Goal: Information Seeking & Learning: Learn about a topic

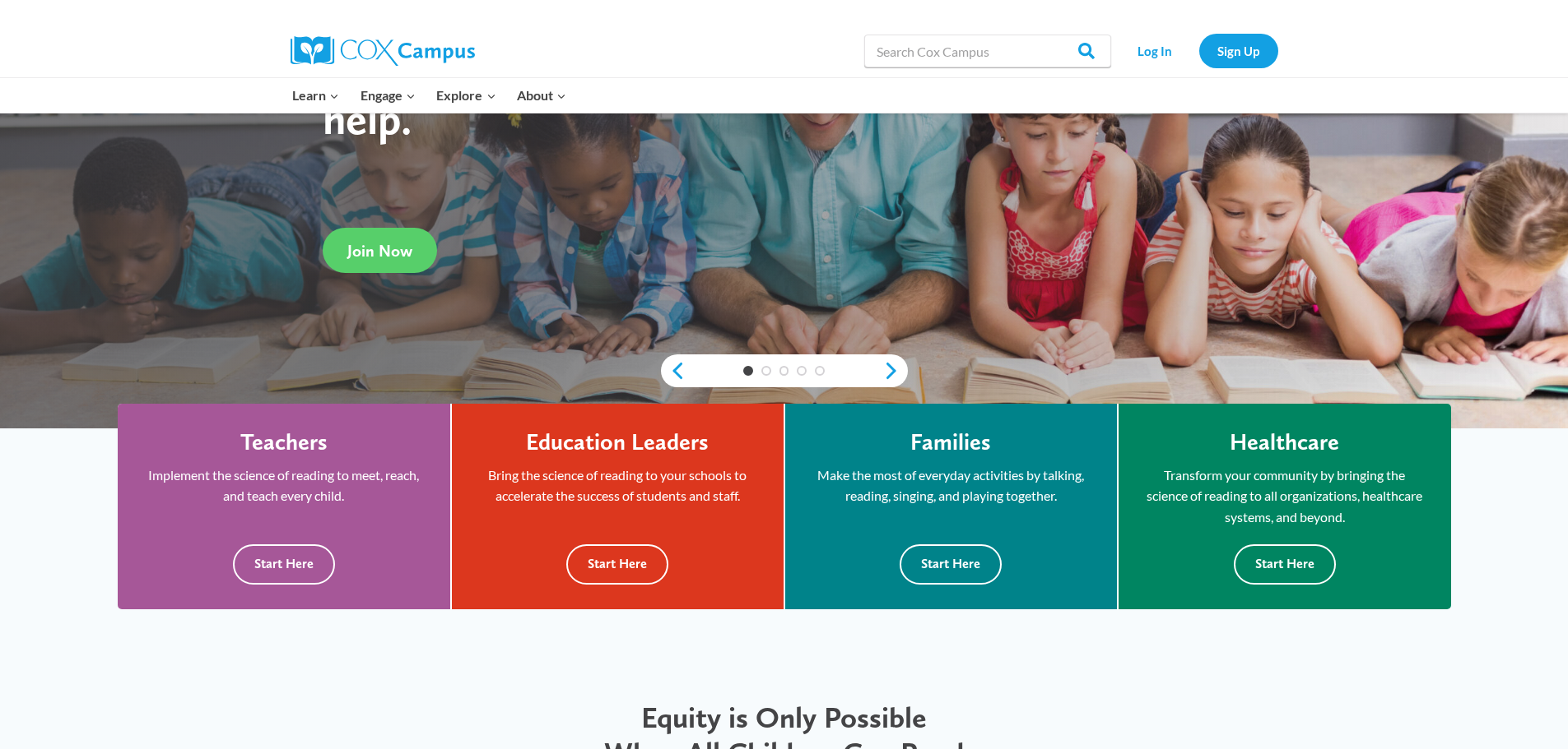
scroll to position [329, 0]
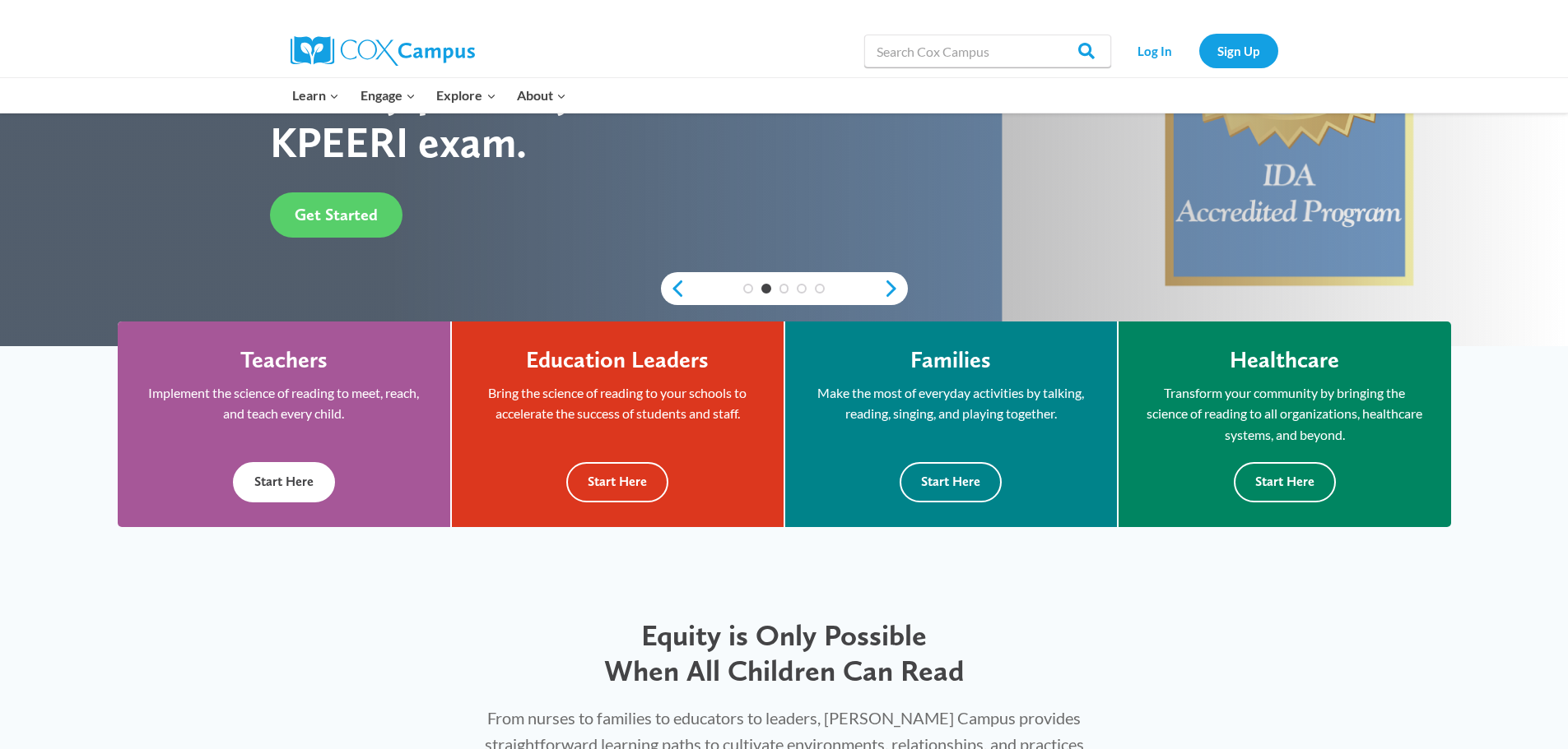
click at [295, 482] on button "Start Here" at bounding box center [283, 482] width 102 height 41
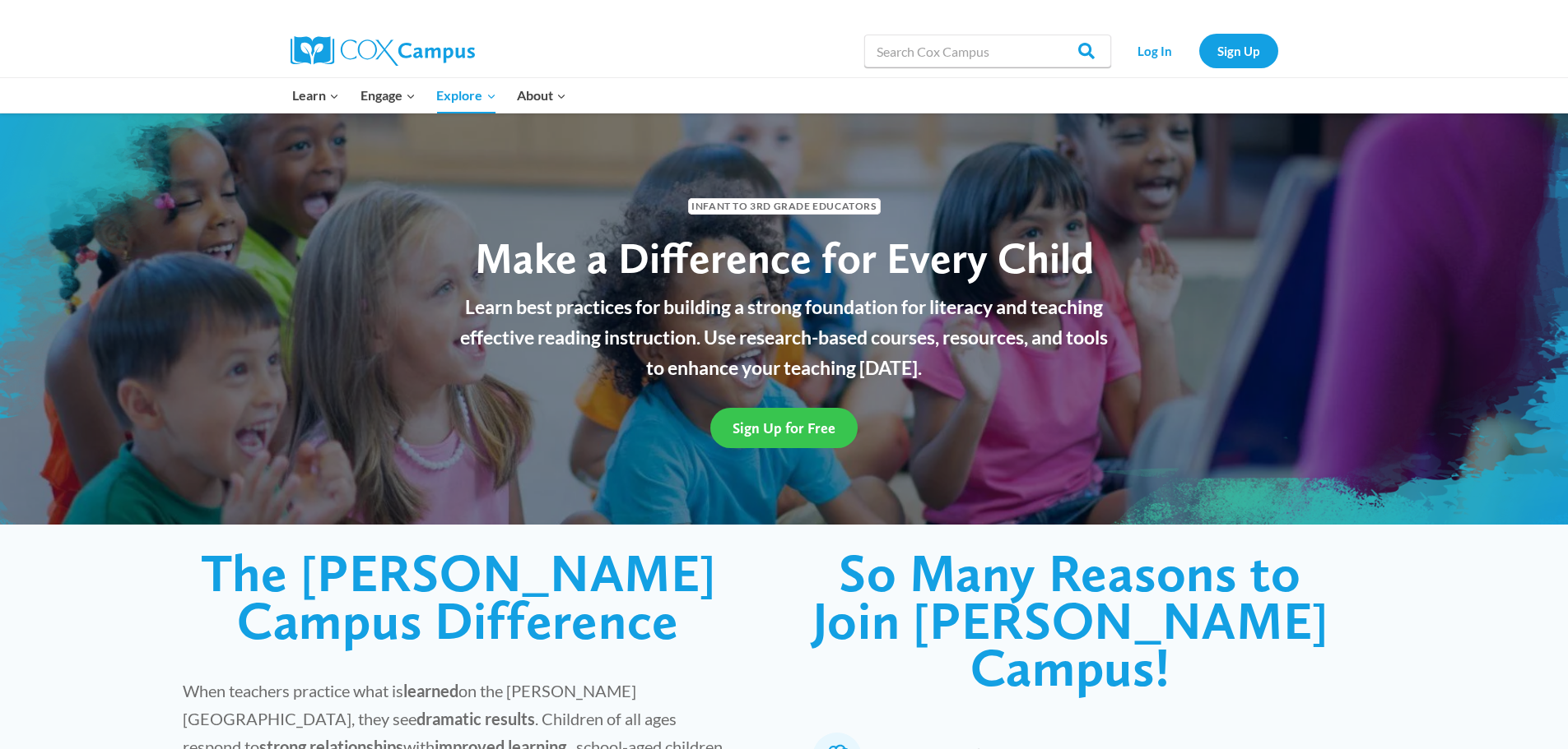
click at [780, 433] on span "Sign Up for Free" at bounding box center [784, 427] width 103 height 17
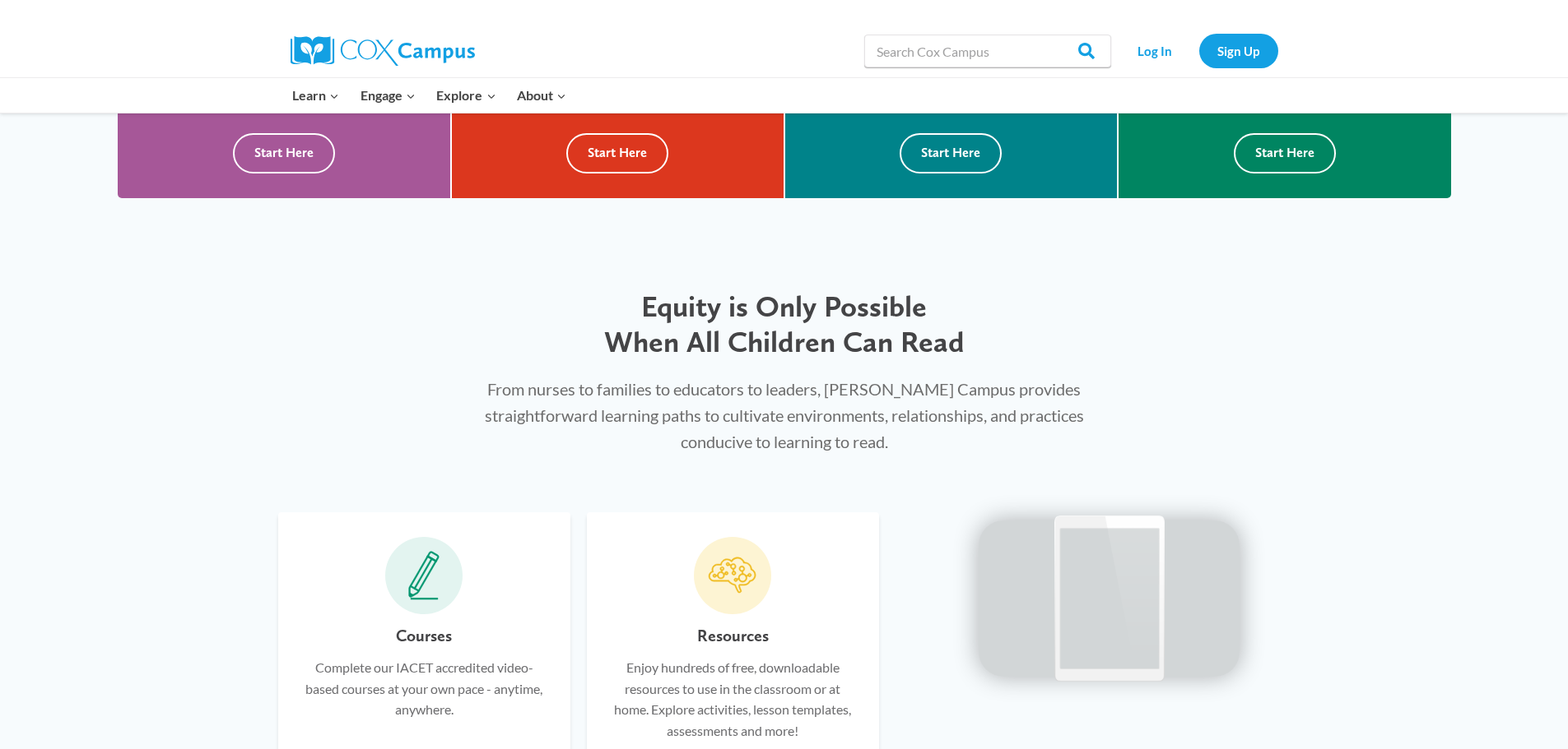
scroll to position [329, 0]
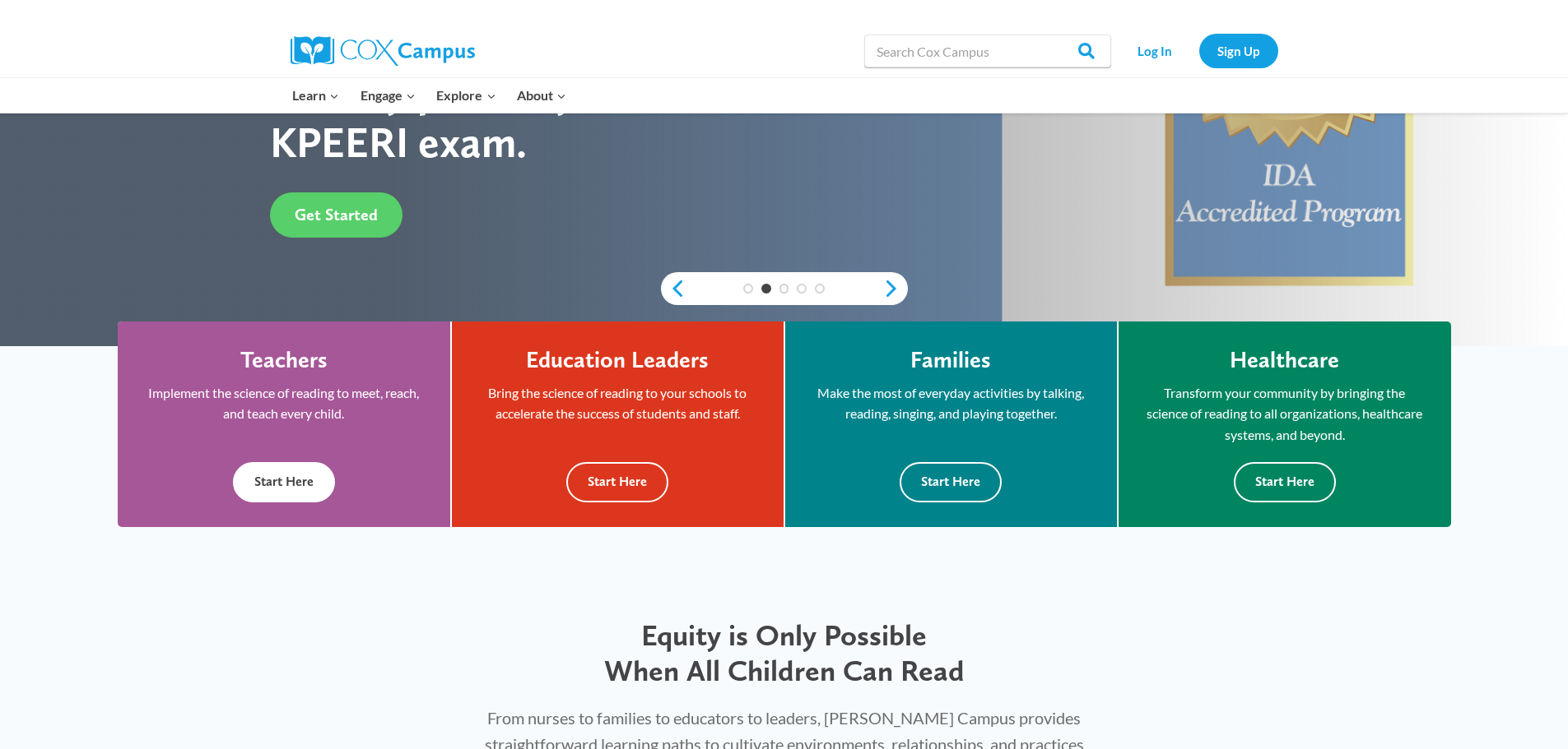
click at [291, 476] on button "Start Here" at bounding box center [283, 482] width 102 height 41
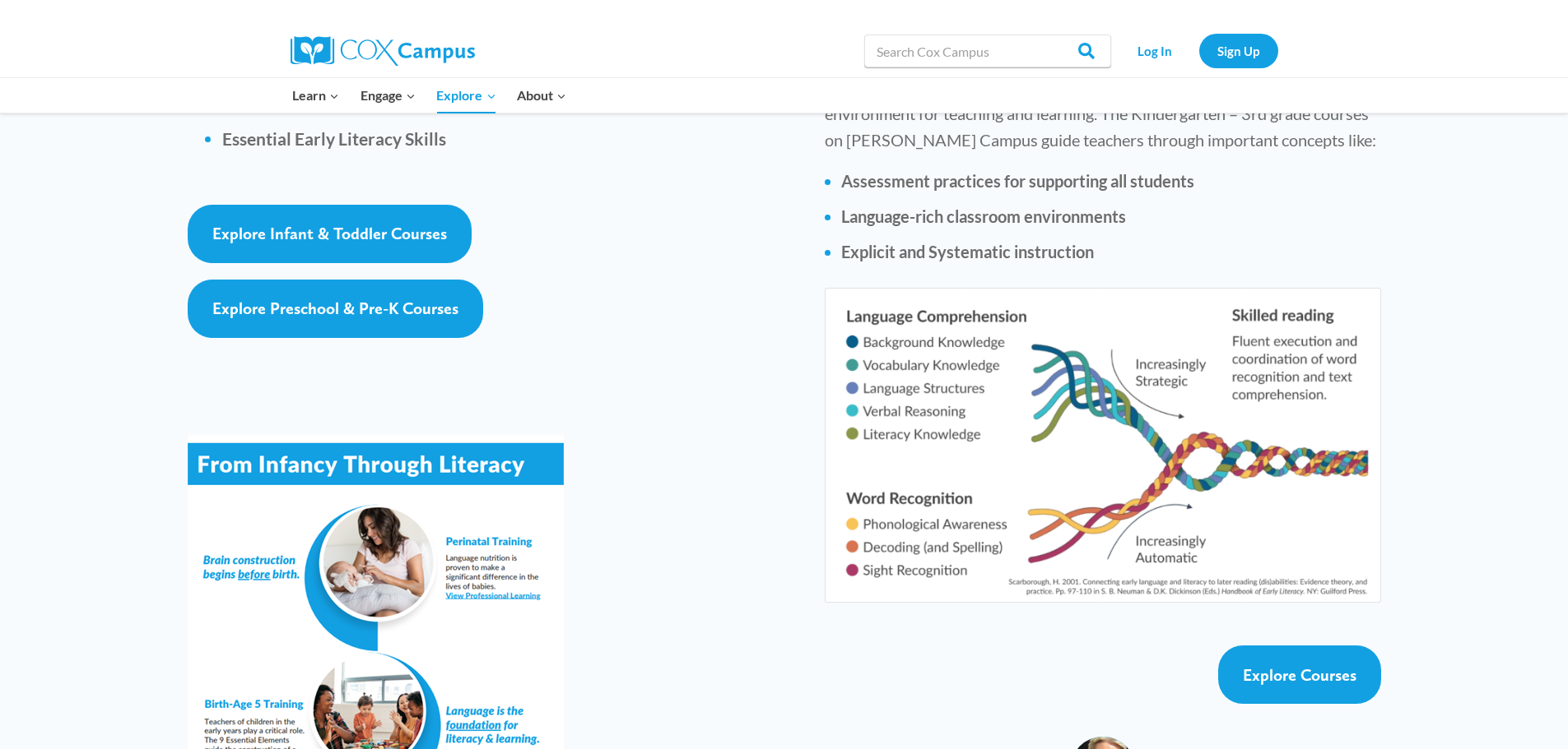
scroll to position [2468, 0]
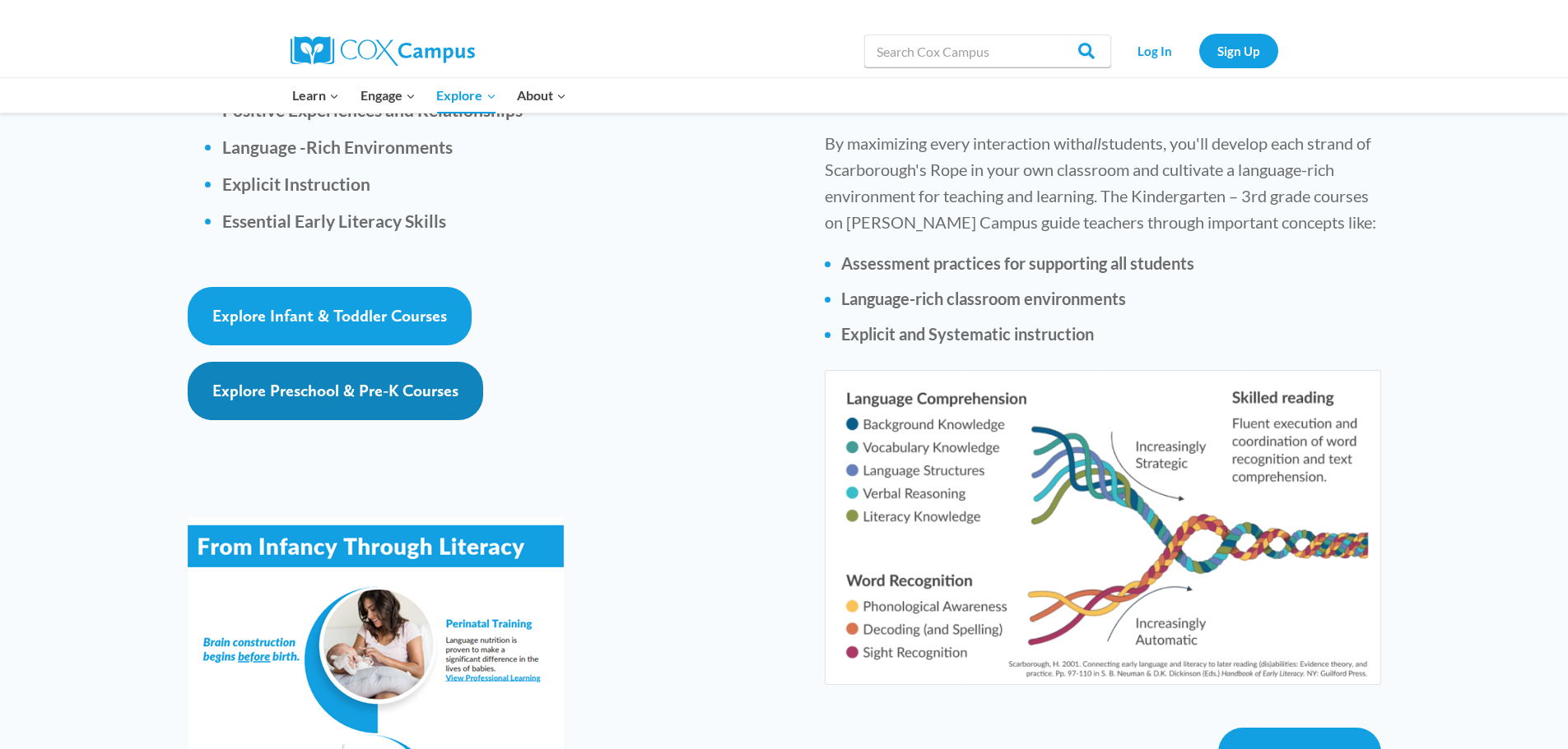
click at [396, 381] on span "Explore Preschool & Pre-K Courses" at bounding box center [335, 391] width 246 height 20
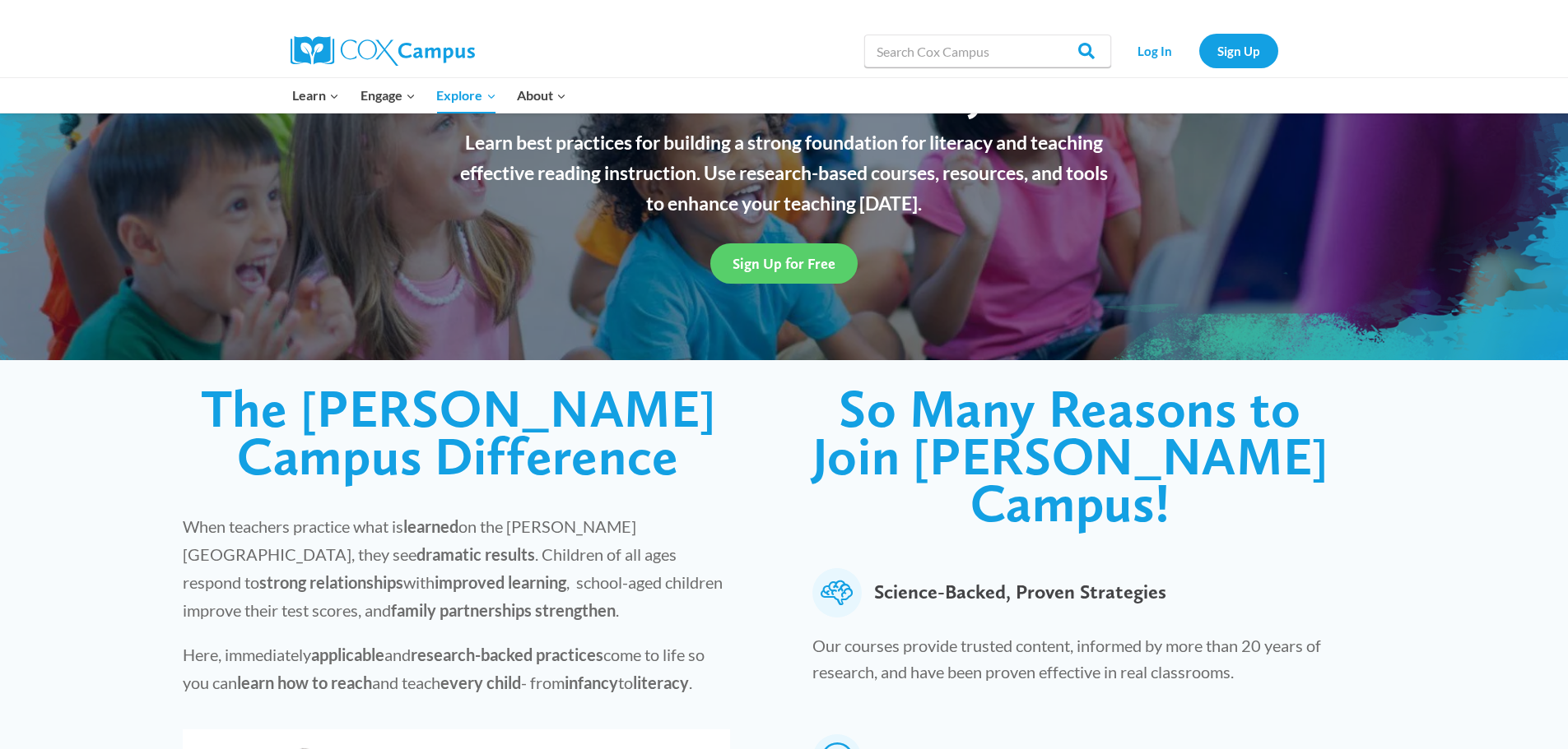
scroll to position [0, 0]
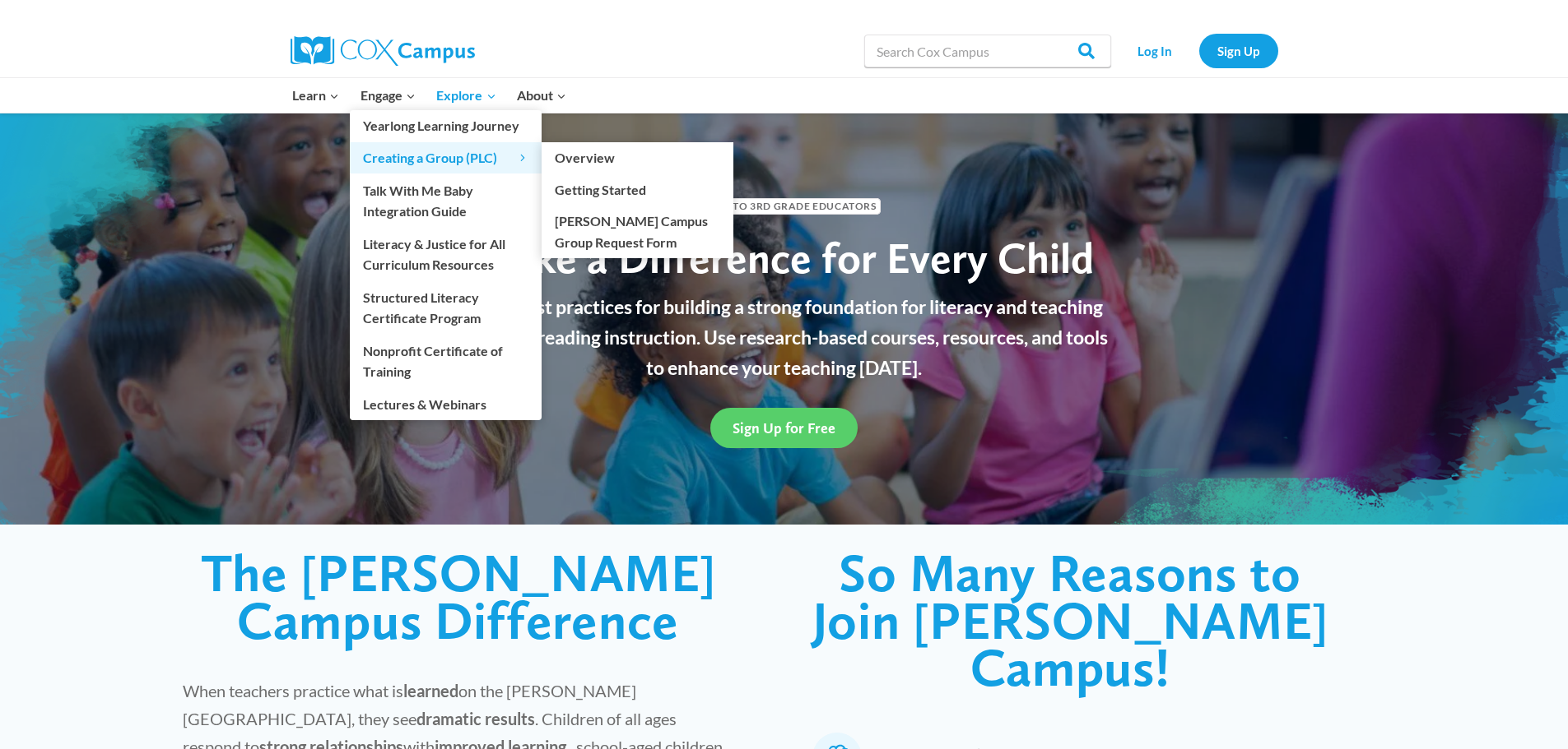
click at [438, 158] on span "Creating a Group (PLC) Expand" at bounding box center [445, 158] width 165 height 22
